Goal: Information Seeking & Learning: Learn about a topic

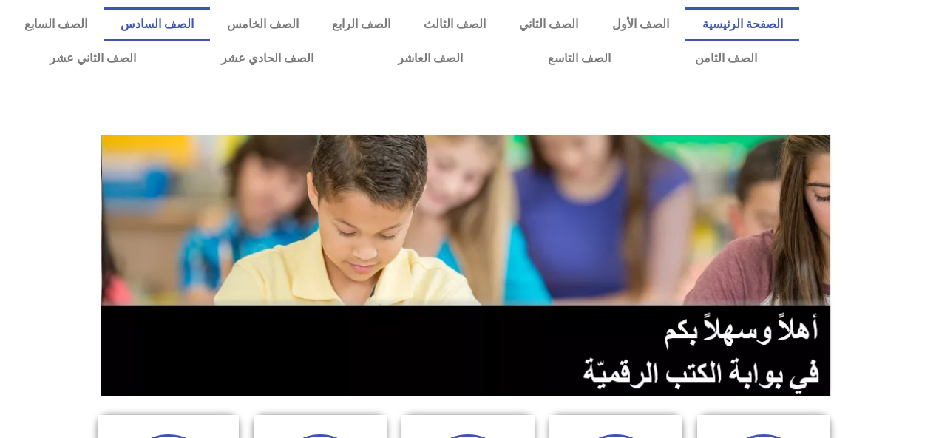
click at [210, 24] on link "الصف السادس" at bounding box center [156, 24] width 106 height 34
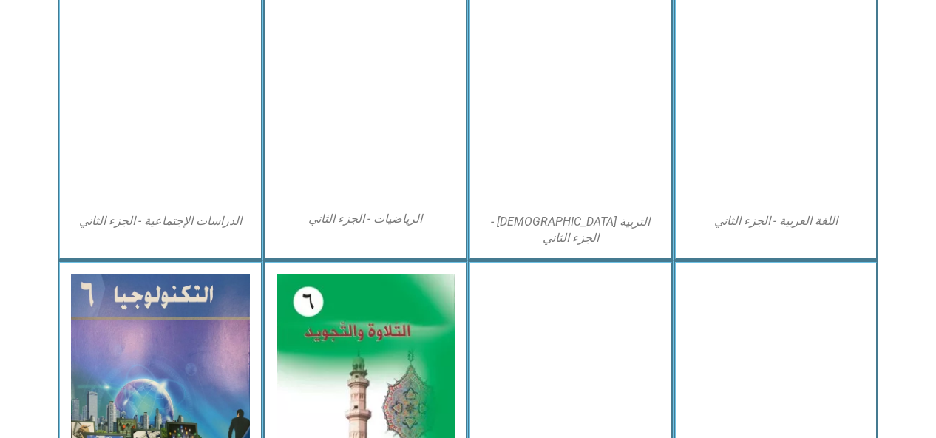
scroll to position [769, 0]
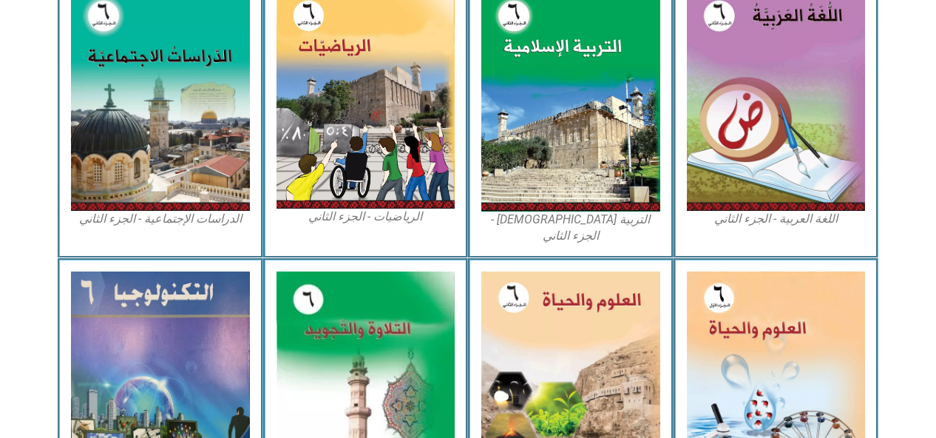
click at [744, 282] on img at bounding box center [776, 380] width 179 height 218
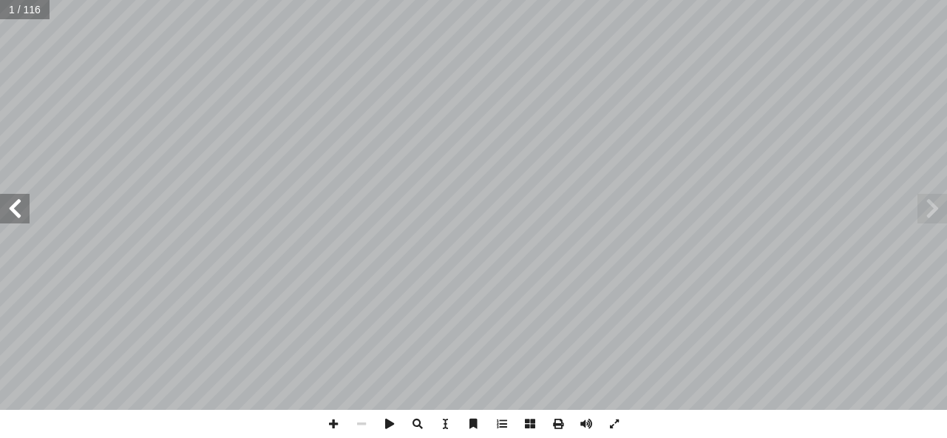
click at [17, 211] on span at bounding box center [15, 209] width 30 height 30
click at [17, 207] on span at bounding box center [15, 209] width 30 height 30
click at [17, 202] on span at bounding box center [15, 209] width 30 height 30
click at [23, 203] on span at bounding box center [15, 209] width 30 height 30
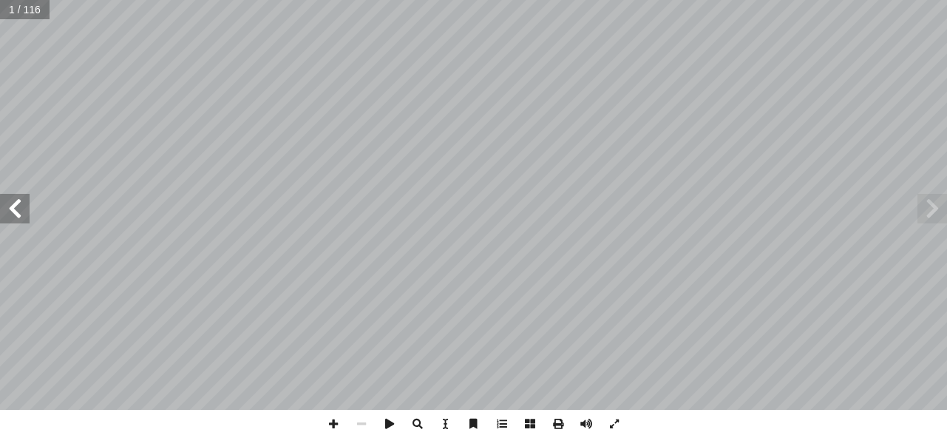
click at [23, 203] on span at bounding box center [15, 209] width 30 height 30
click at [16, 207] on span at bounding box center [15, 209] width 30 height 30
click at [16, 208] on span at bounding box center [15, 209] width 30 height 30
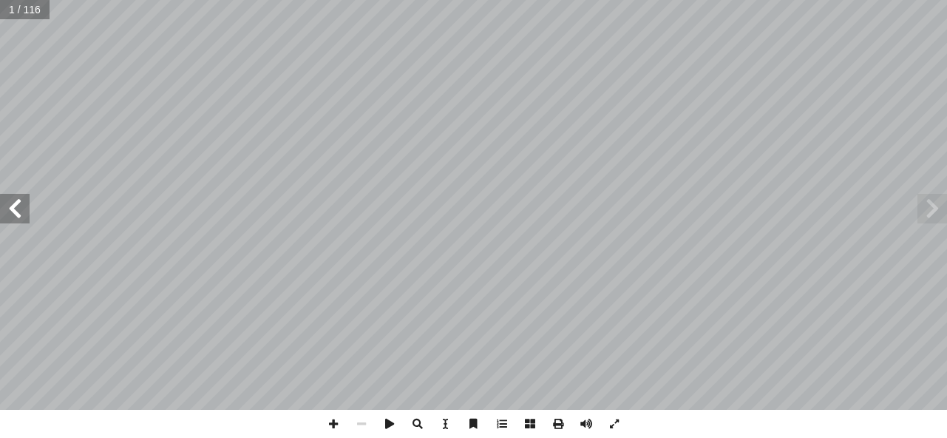
click at [18, 207] on span at bounding box center [15, 209] width 30 height 30
click at [17, 205] on span at bounding box center [15, 209] width 30 height 30
click at [18, 205] on span at bounding box center [15, 209] width 30 height 30
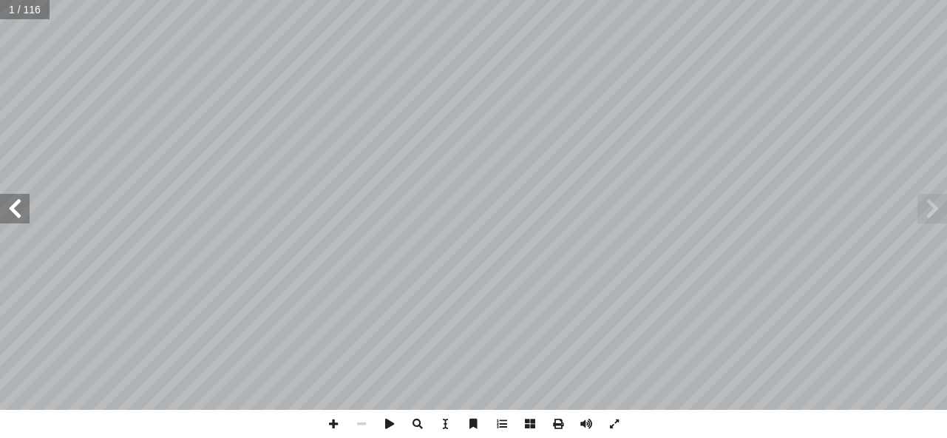
click at [18, 205] on span at bounding box center [15, 209] width 30 height 30
click at [19, 207] on span at bounding box center [15, 209] width 30 height 30
click at [21, 203] on span at bounding box center [15, 209] width 30 height 30
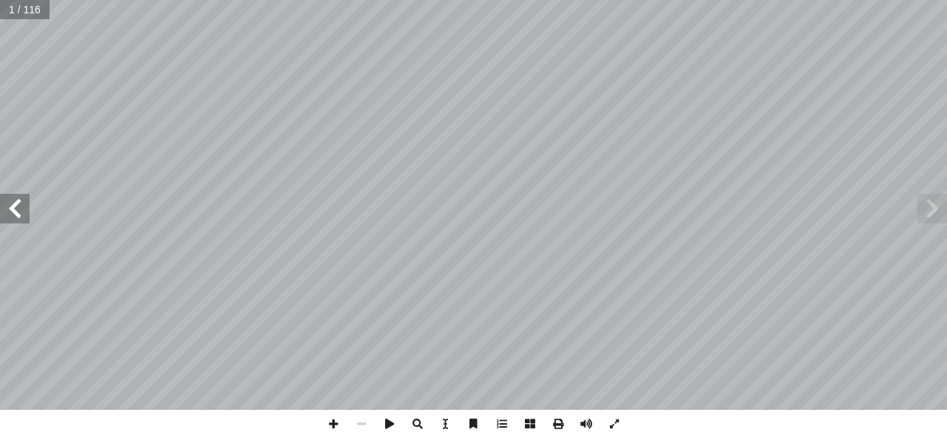
click at [23, 200] on span at bounding box center [15, 209] width 30 height 30
click at [17, 203] on span at bounding box center [15, 209] width 30 height 30
click at [26, 199] on span at bounding box center [15, 209] width 30 height 30
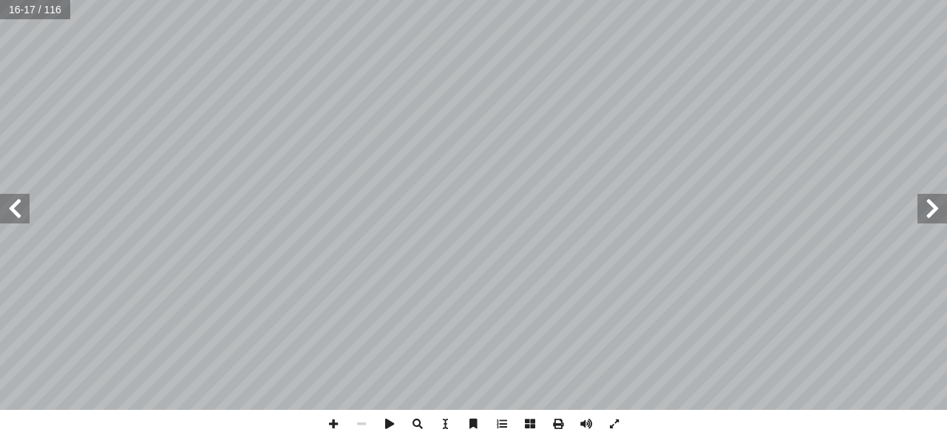
click at [26, 199] on span at bounding box center [15, 209] width 30 height 30
click at [23, 200] on span at bounding box center [15, 209] width 30 height 30
click at [23, 198] on span at bounding box center [15, 209] width 30 height 30
click at [18, 197] on span at bounding box center [15, 209] width 30 height 30
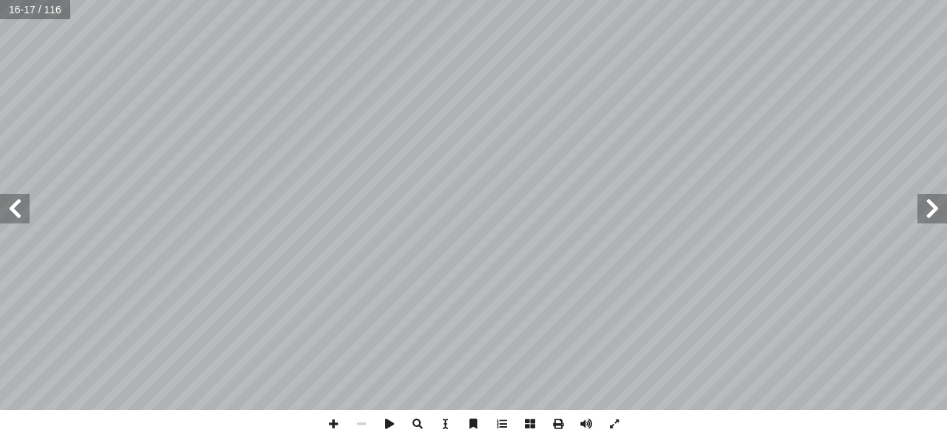
click at [18, 197] on span at bounding box center [15, 209] width 30 height 30
click at [17, 201] on span at bounding box center [15, 209] width 30 height 30
click at [21, 219] on span at bounding box center [15, 209] width 30 height 30
click at [20, 210] on span at bounding box center [15, 209] width 30 height 30
click at [17, 207] on span at bounding box center [15, 209] width 30 height 30
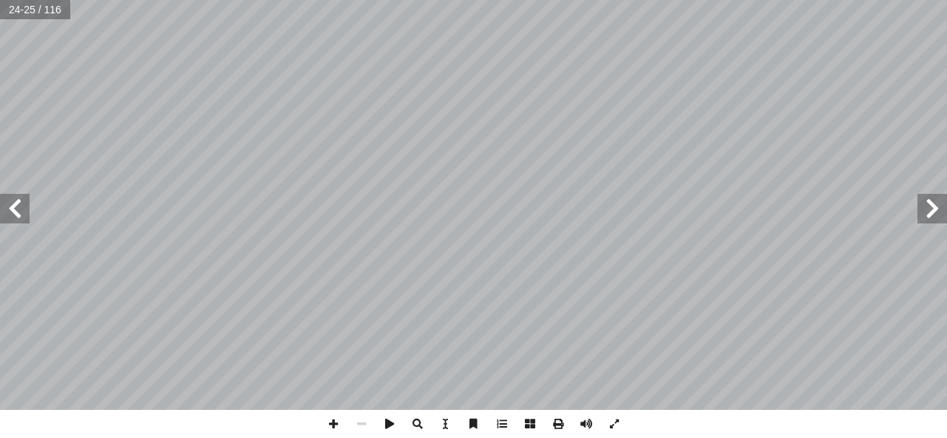
click at [19, 205] on span at bounding box center [15, 209] width 30 height 30
click at [18, 207] on span at bounding box center [15, 209] width 30 height 30
click at [17, 207] on span at bounding box center [15, 209] width 30 height 30
click at [24, 207] on span at bounding box center [15, 209] width 30 height 30
